Goal: Task Accomplishment & Management: Manage account settings

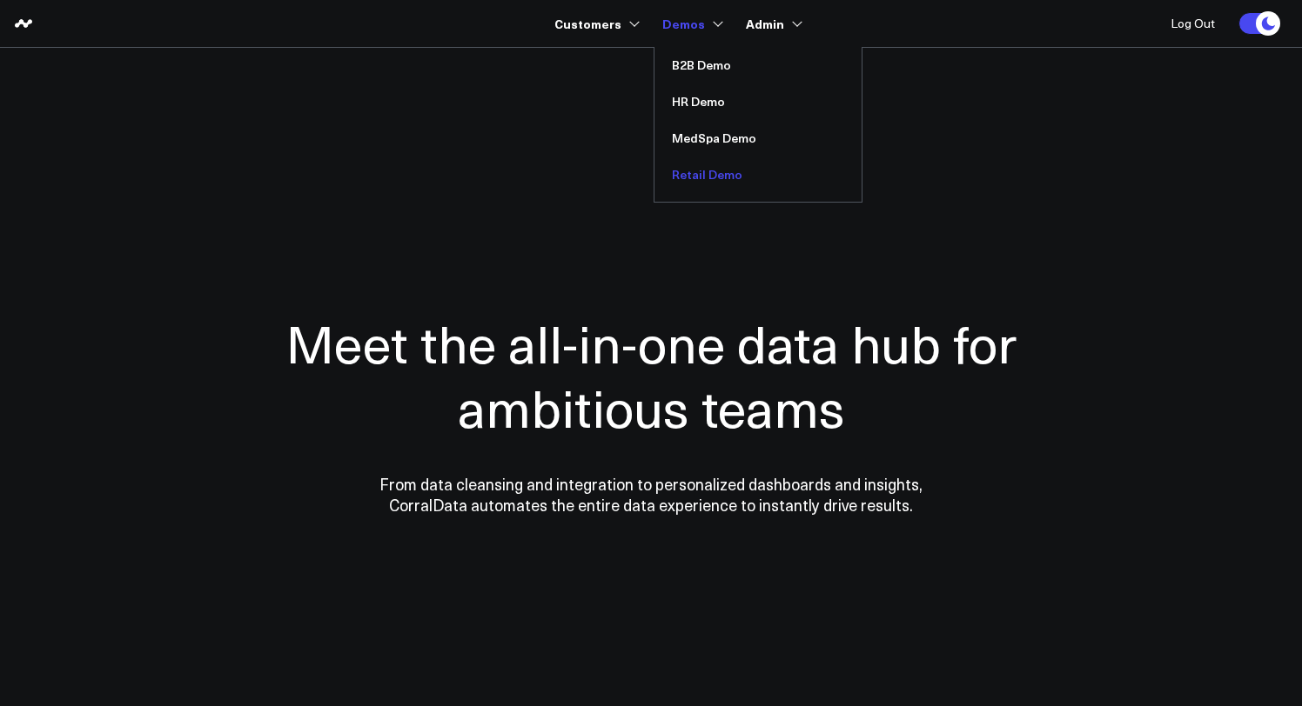
drag, startPoint x: 700, startPoint y: 171, endPoint x: 713, endPoint y: 163, distance: 15.0
click at [700, 171] on link "Retail Demo" at bounding box center [757, 175] width 207 height 37
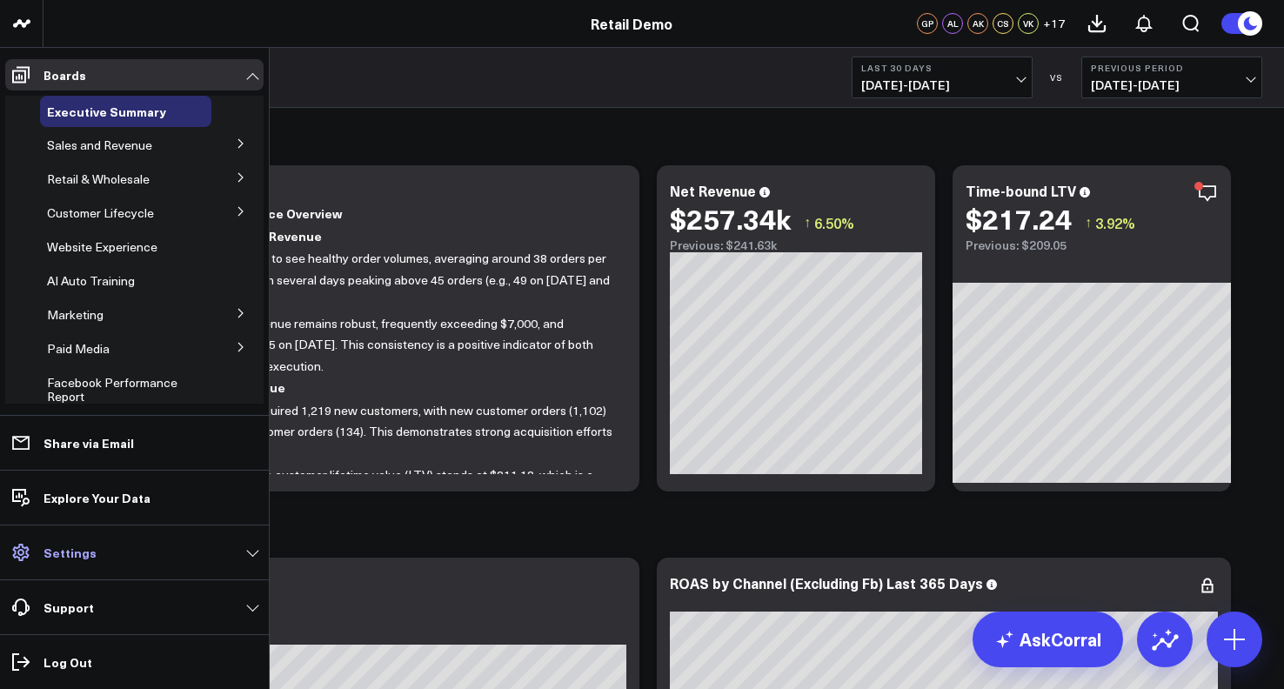
click at [78, 559] on p "Settings" at bounding box center [69, 552] width 53 height 14
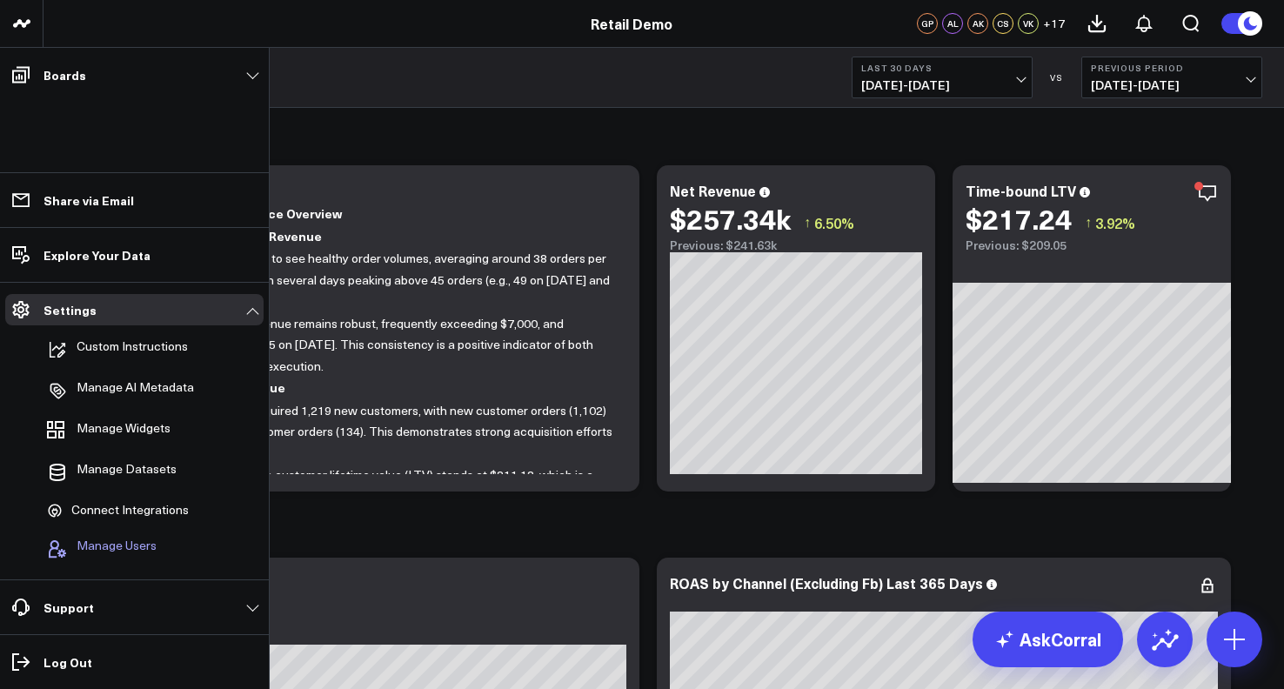
click at [84, 552] on span "Manage Users" at bounding box center [117, 549] width 80 height 21
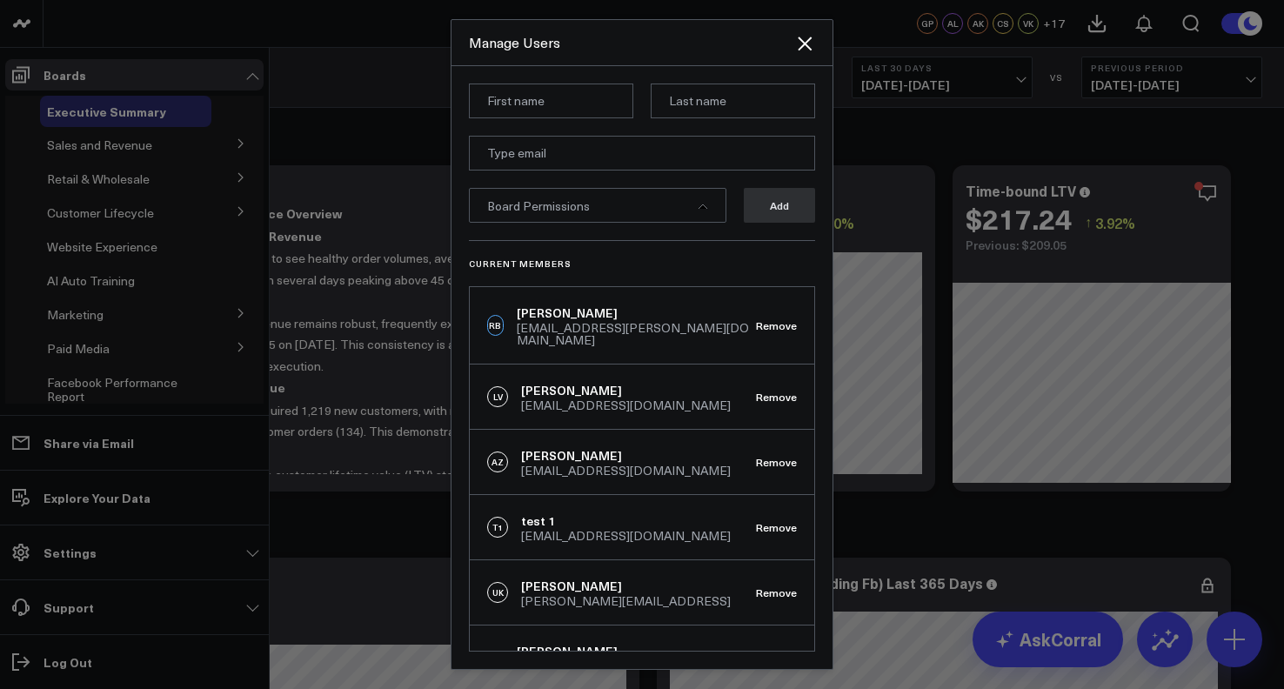
click at [1264, 27] on div at bounding box center [642, 344] width 1284 height 689
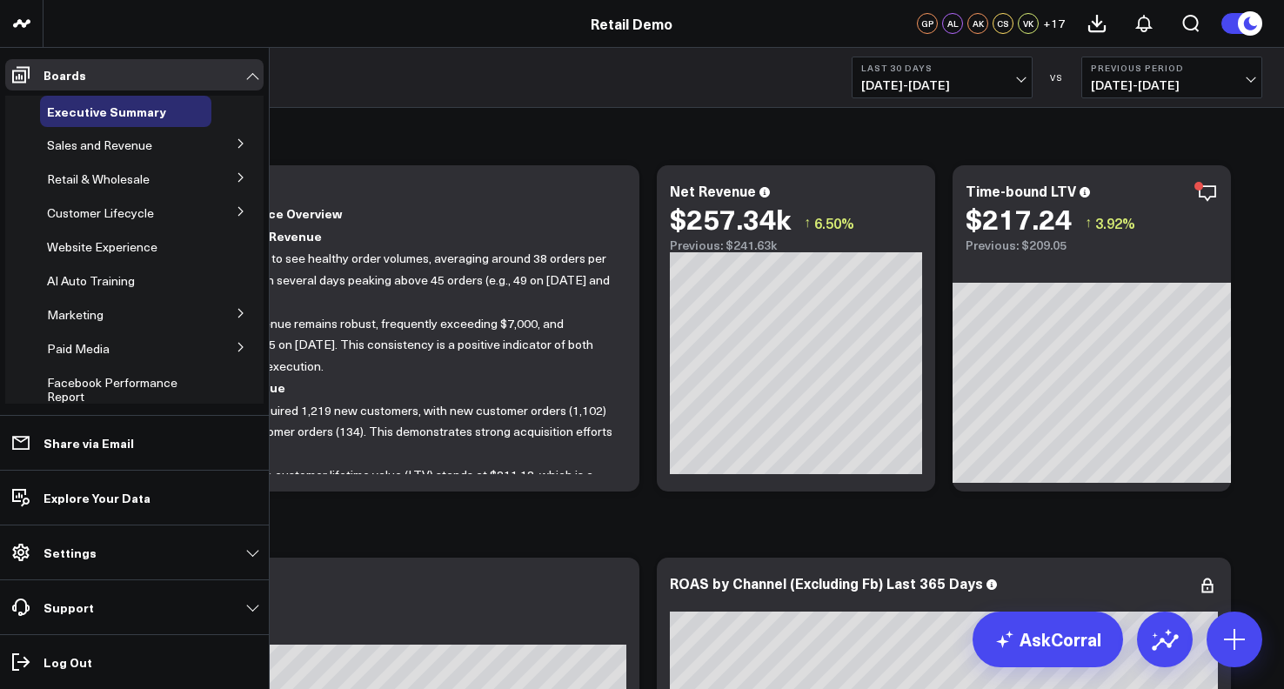
click at [1247, 26] on icon at bounding box center [1250, 23] width 13 height 13
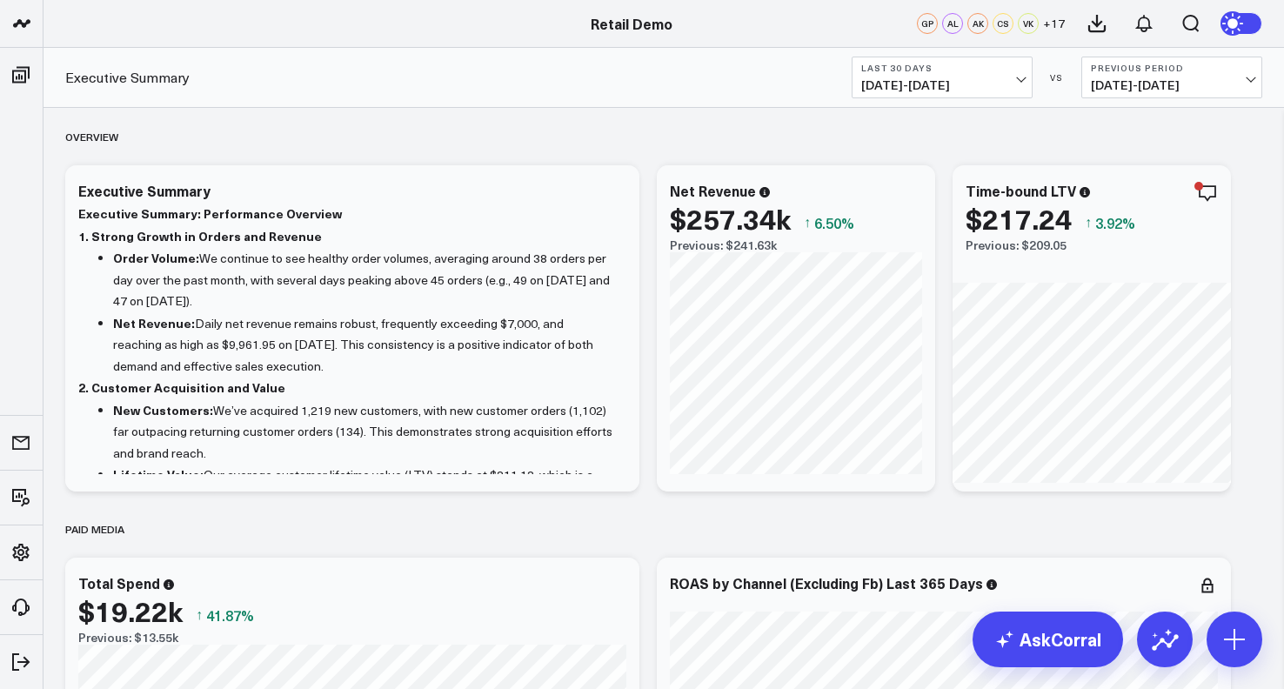
click at [1233, 23] on icon at bounding box center [1234, 23] width 13 height 13
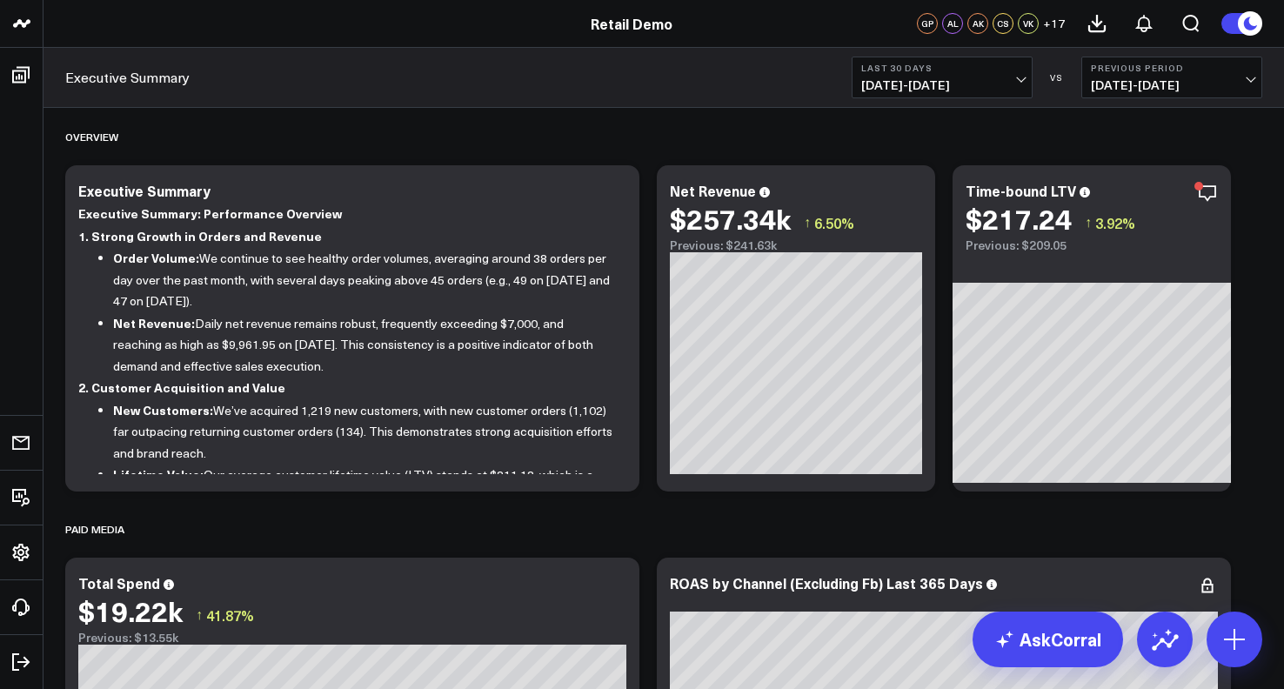
click at [1245, 26] on icon at bounding box center [1250, 23] width 13 height 13
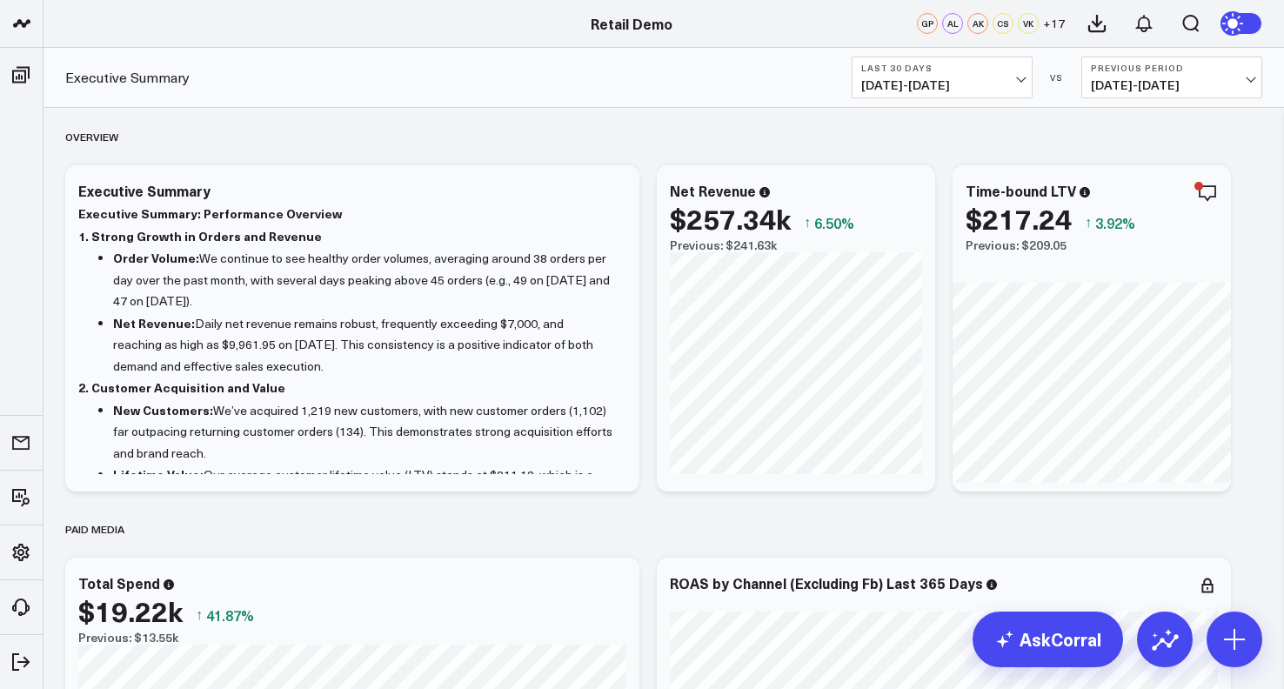
click at [1240, 20] on icon at bounding box center [1234, 23] width 19 height 19
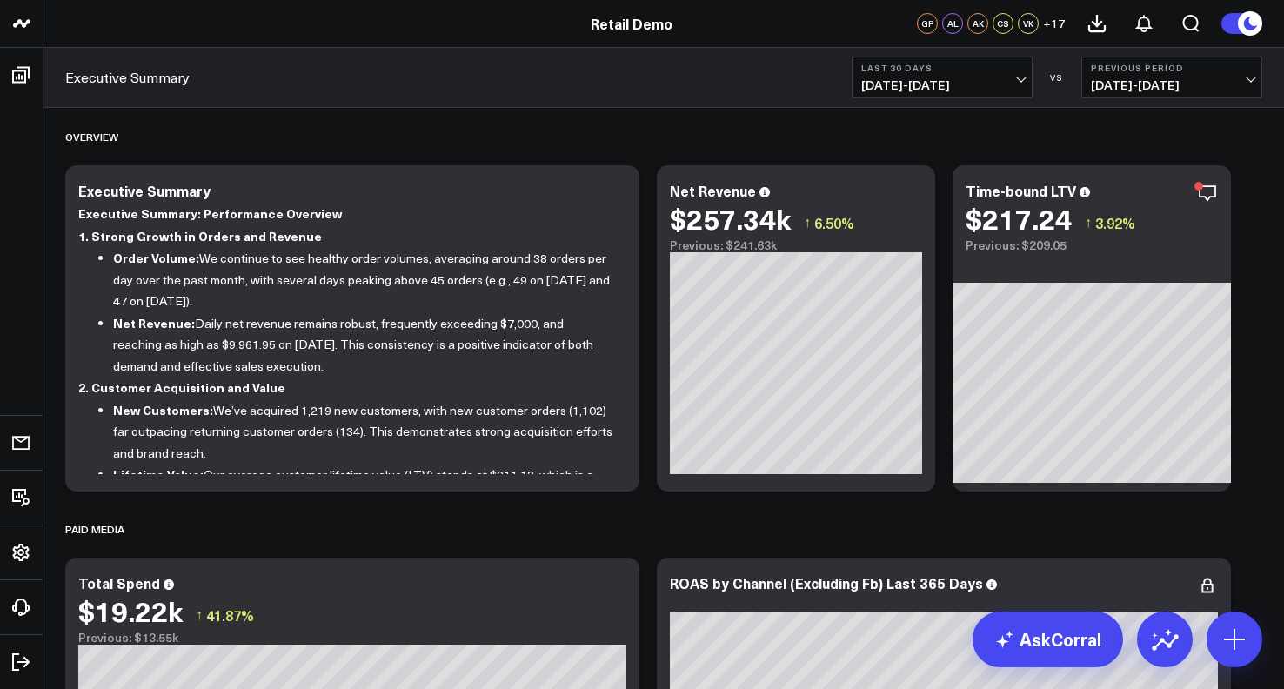
click at [1248, 20] on icon at bounding box center [1250, 23] width 19 height 19
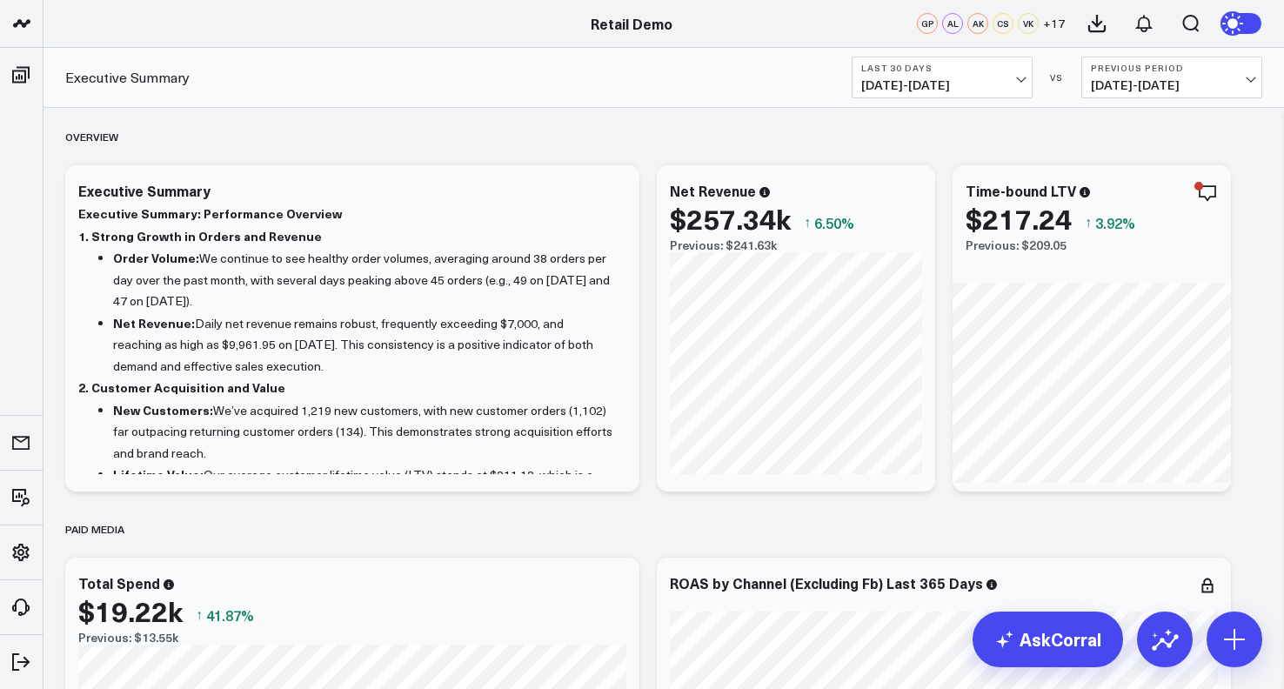
click at [1254, 21] on button at bounding box center [1242, 23] width 42 height 23
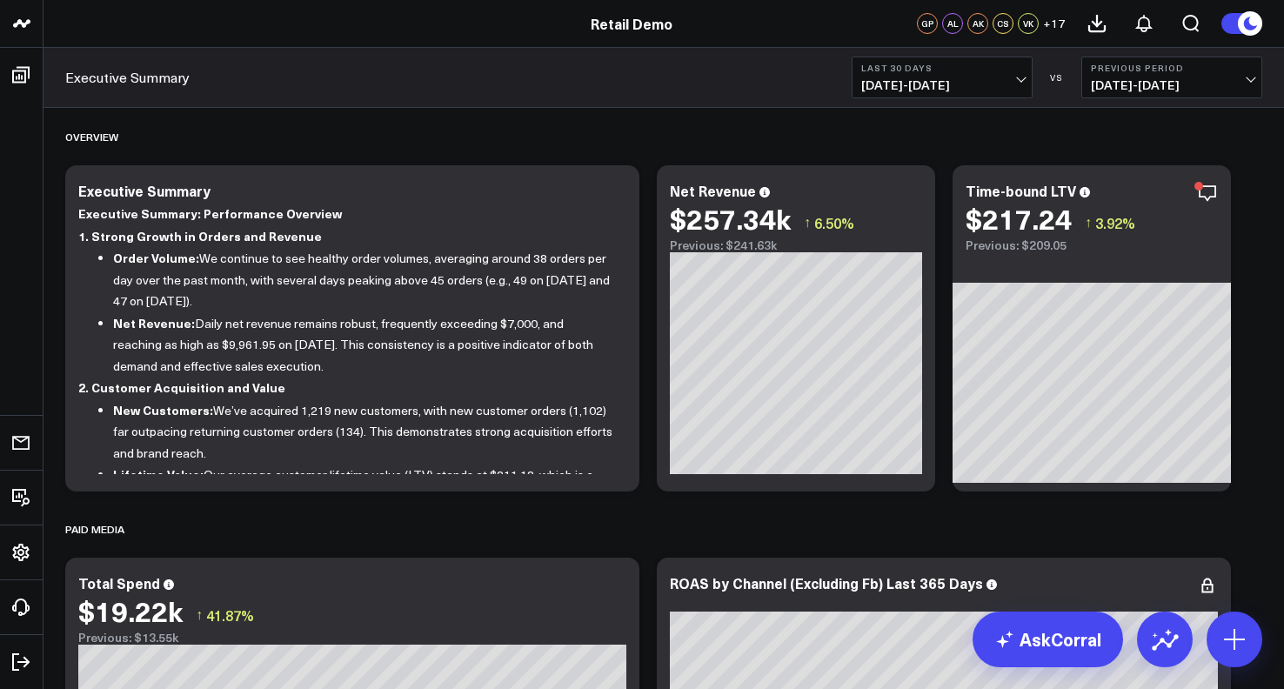
click at [1253, 21] on icon at bounding box center [1250, 23] width 19 height 19
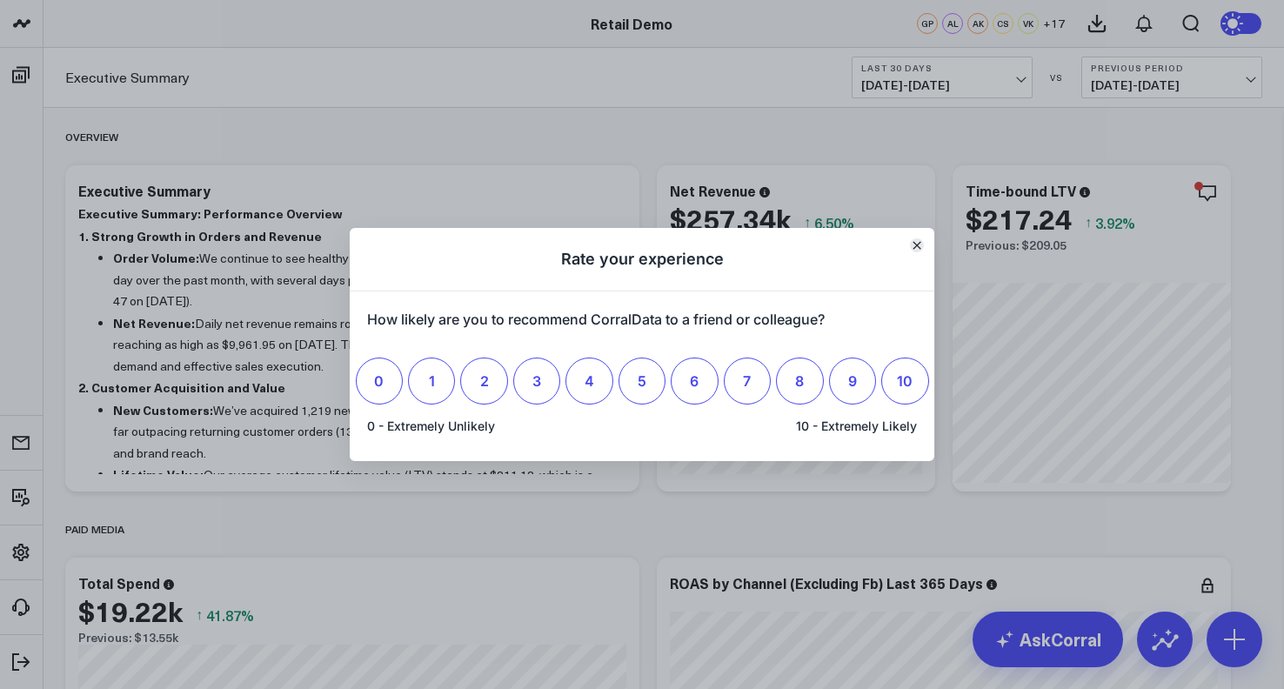
click at [917, 240] on button "Close" at bounding box center [917, 245] width 14 height 14
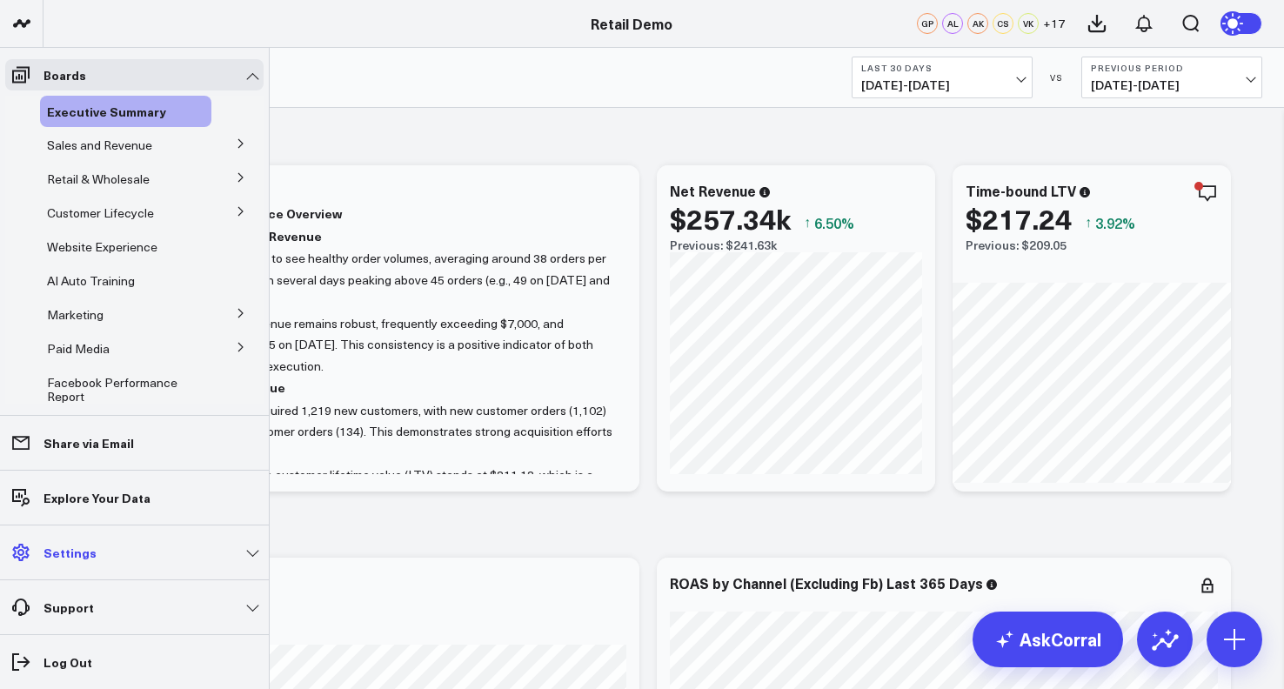
click at [37, 564] on link "Settings" at bounding box center [134, 552] width 258 height 31
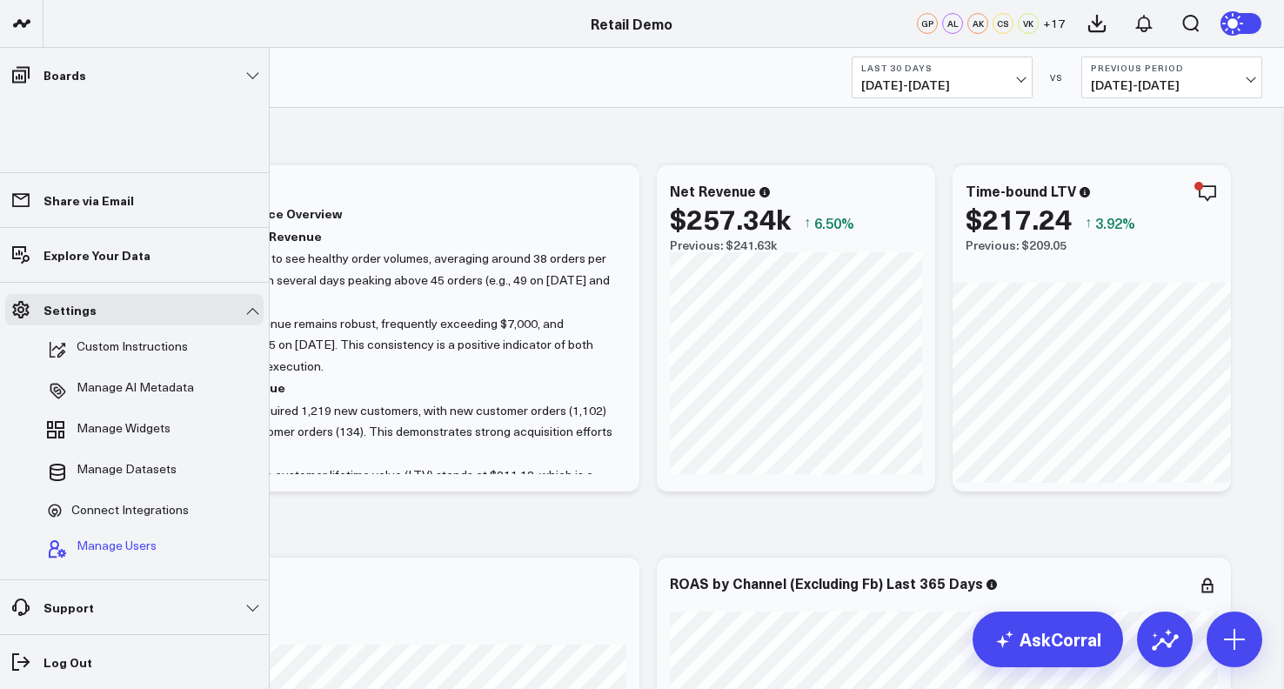
click at [104, 545] on span "Manage Users" at bounding box center [117, 549] width 80 height 21
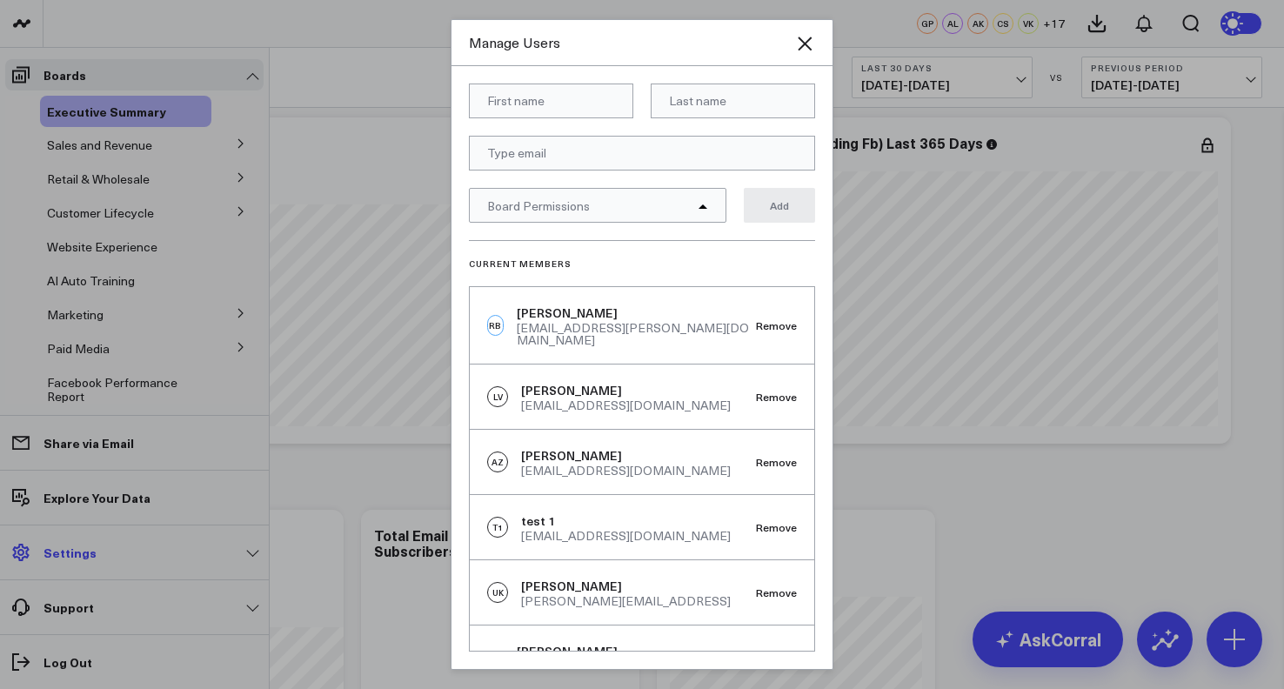
drag, startPoint x: 76, startPoint y: 578, endPoint x: 77, endPoint y: 555, distance: 22.6
click at [76, 578] on div at bounding box center [642, 344] width 1284 height 689
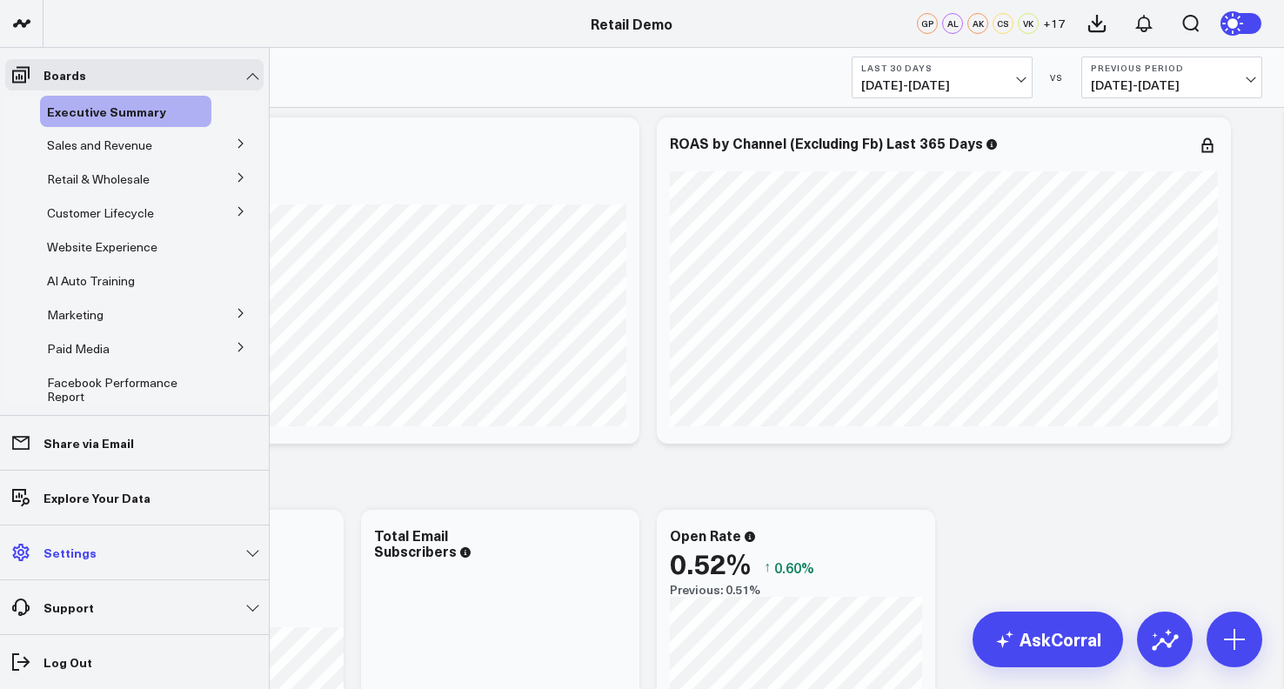
click at [78, 548] on p "Settings" at bounding box center [69, 552] width 53 height 14
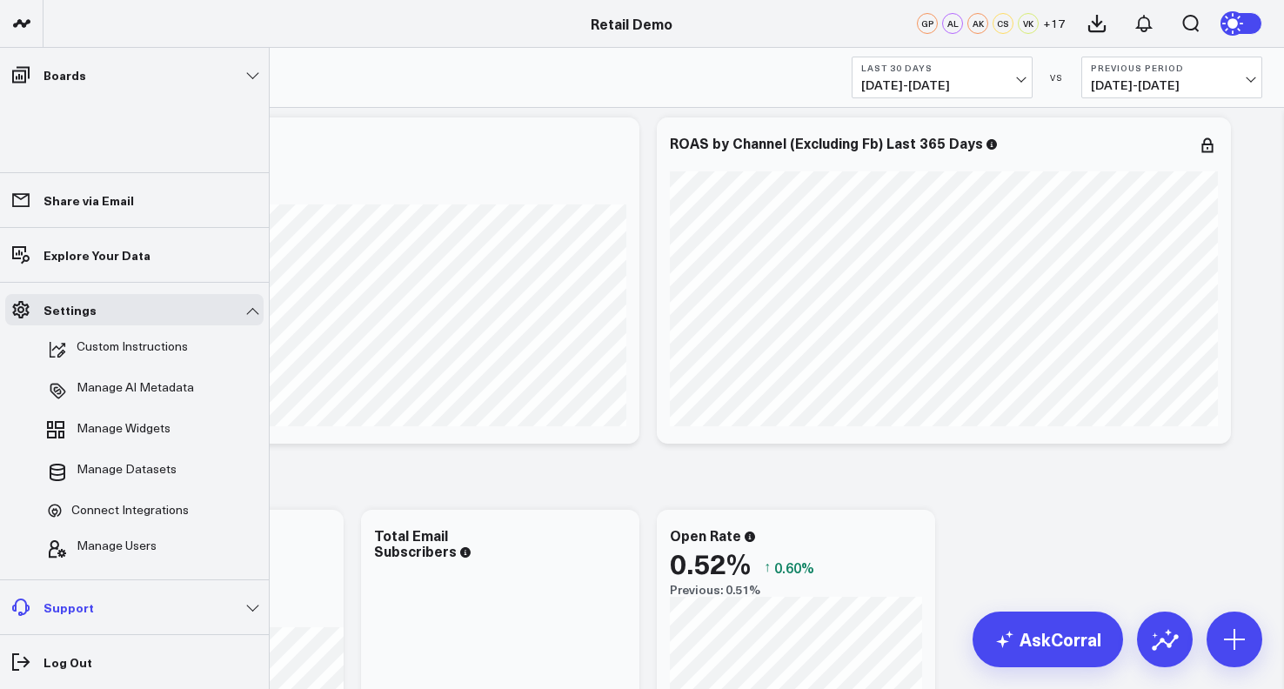
click at [133, 616] on link "Support" at bounding box center [134, 607] width 258 height 31
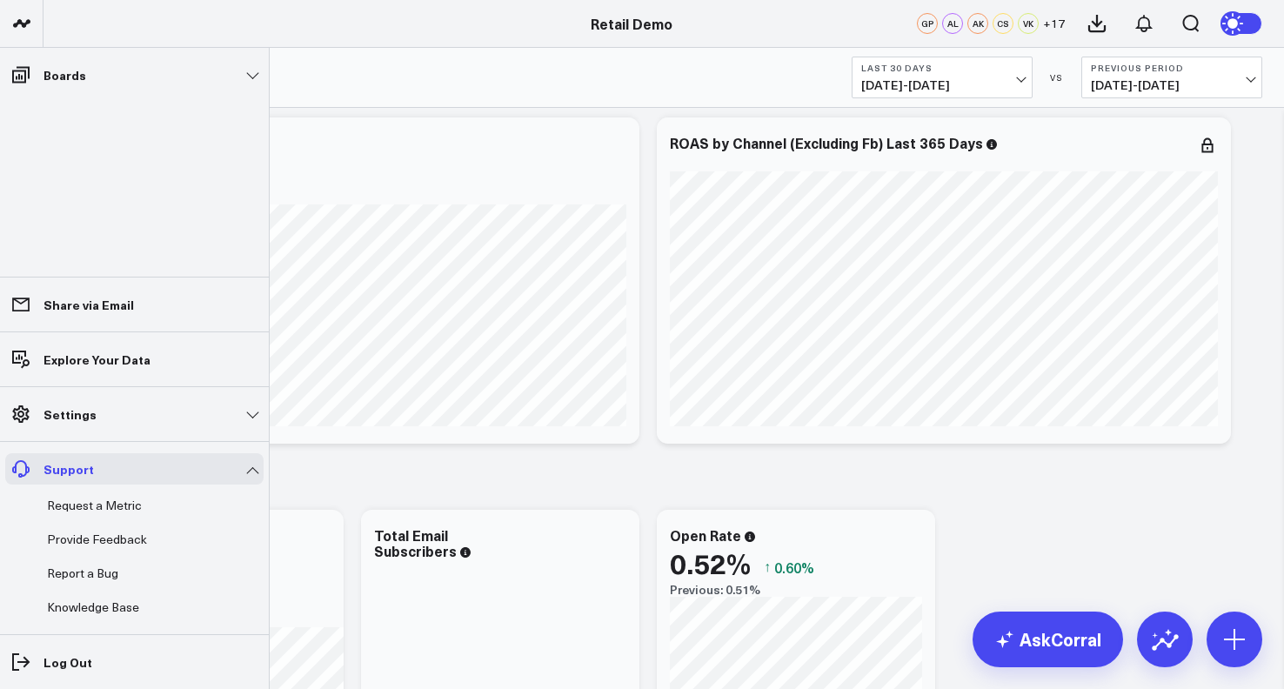
click at [125, 467] on link "Support" at bounding box center [134, 468] width 258 height 31
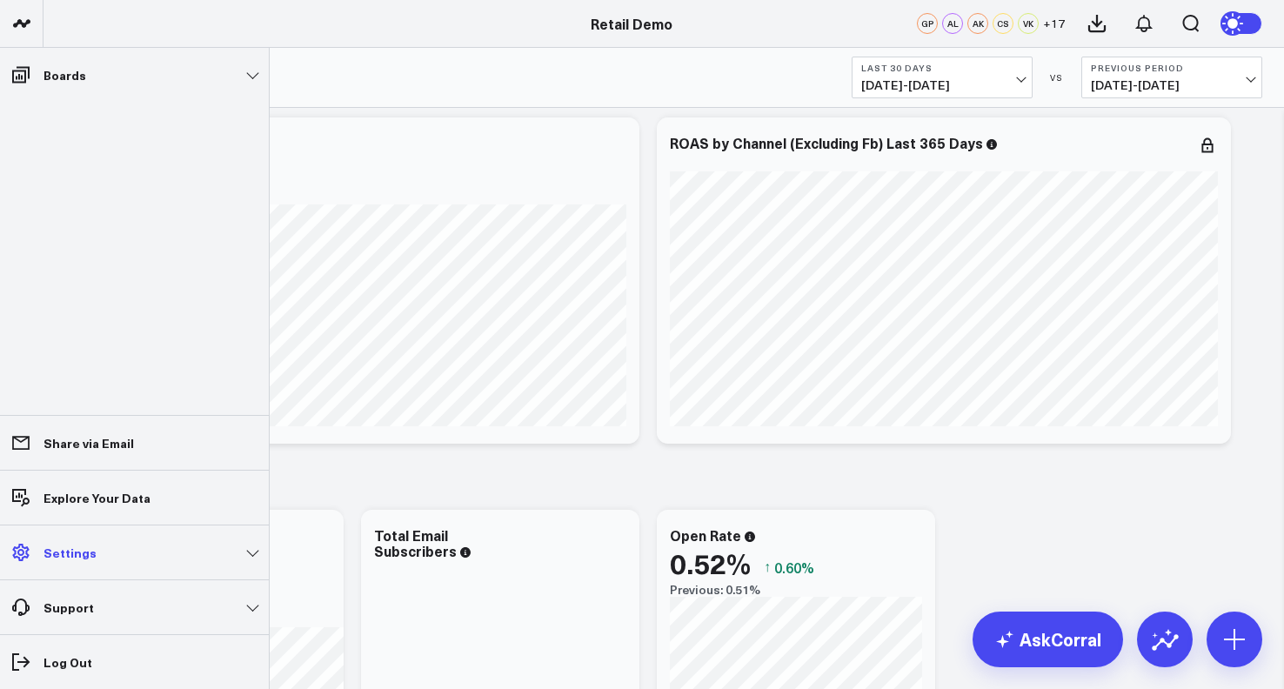
click at [119, 558] on link "Settings" at bounding box center [134, 552] width 258 height 31
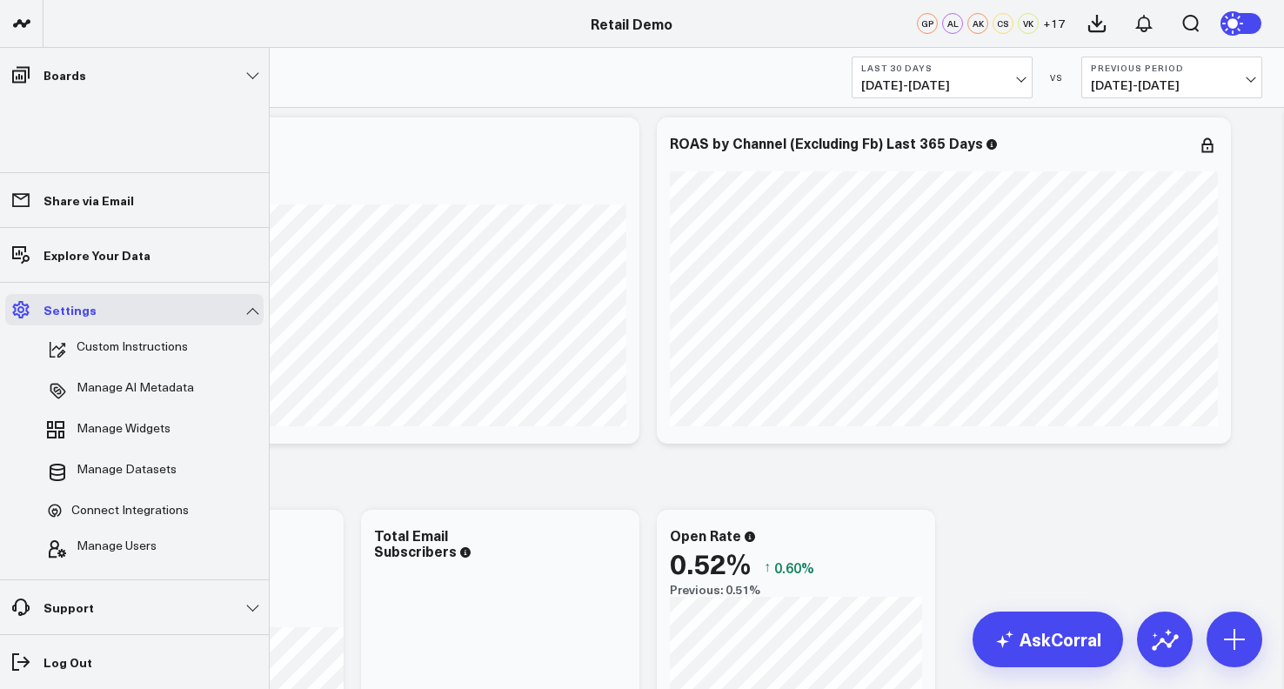
click at [112, 311] on link "Settings" at bounding box center [134, 309] width 258 height 31
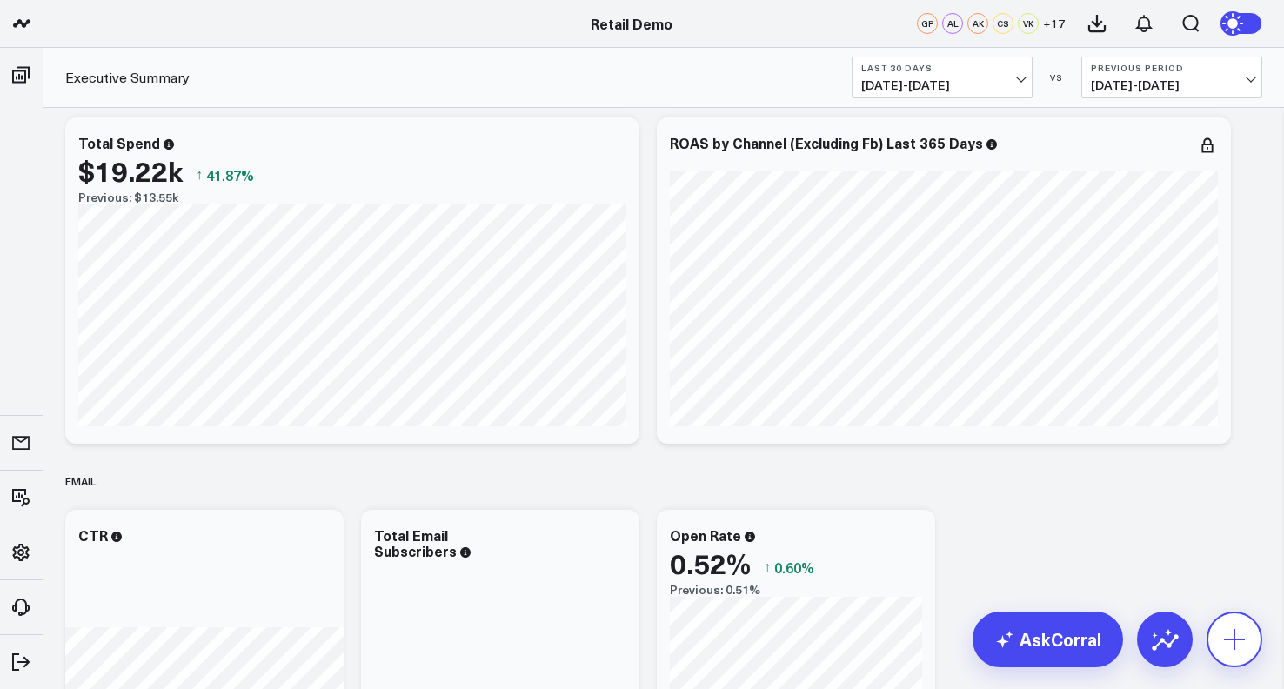
click at [1235, 650] on icon at bounding box center [1235, 640] width 28 height 28
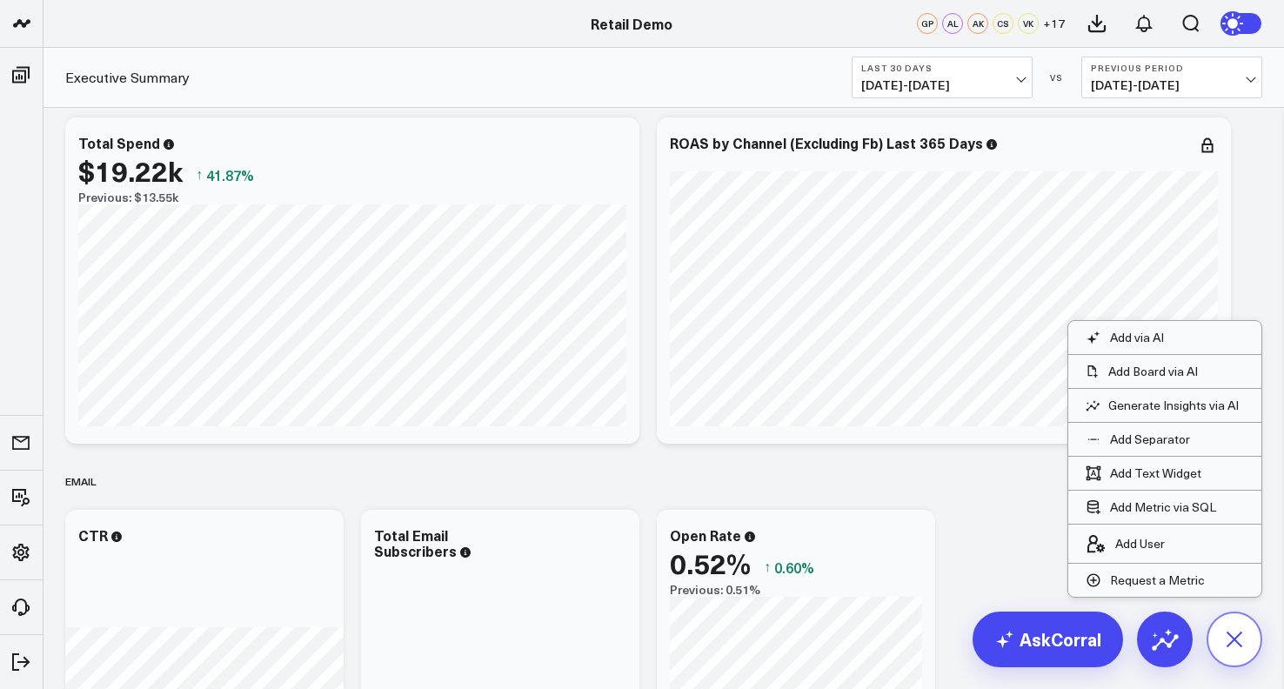
click at [1235, 650] on icon at bounding box center [1234, 638] width 39 height 39
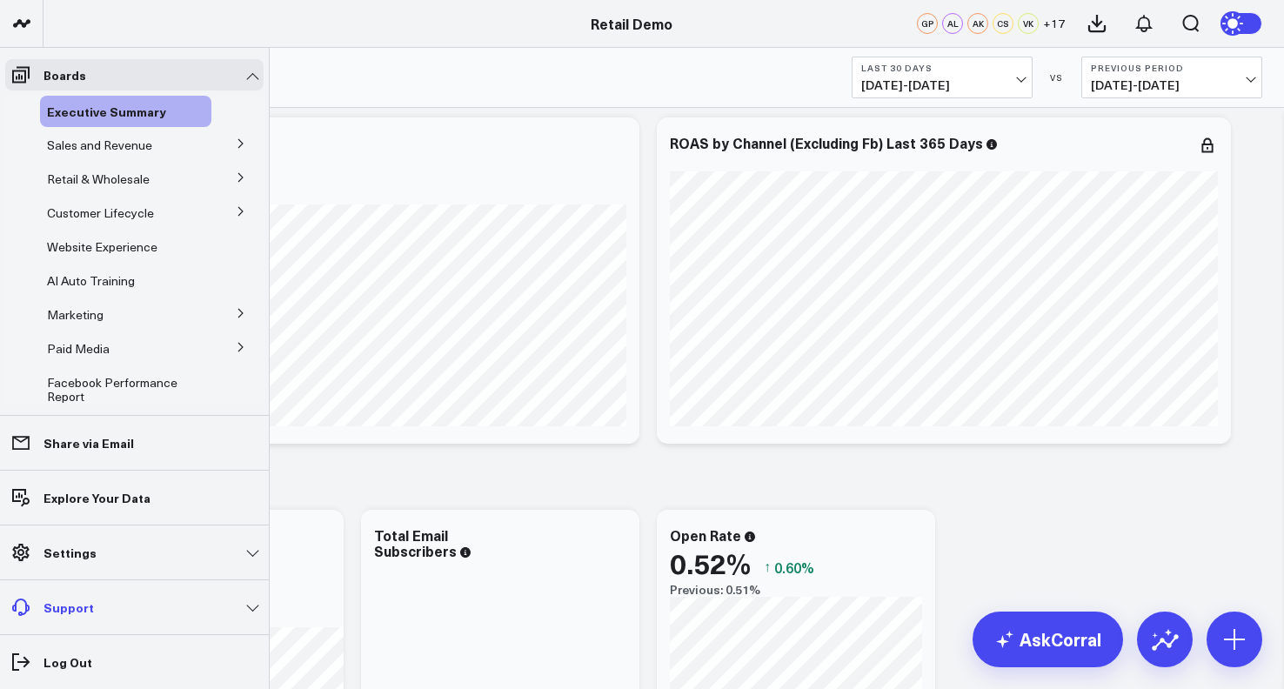
click at [47, 603] on p "Support" at bounding box center [68, 607] width 50 height 14
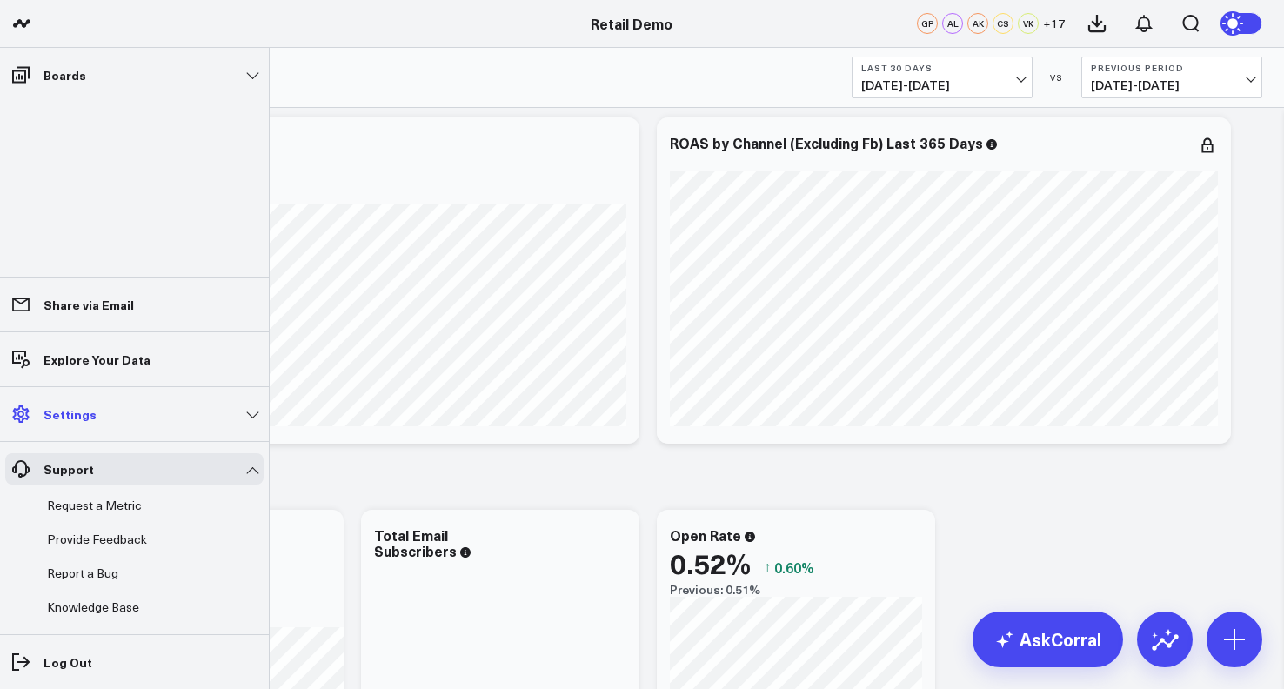
click at [74, 418] on p "Settings" at bounding box center [69, 414] width 53 height 14
